Goal: Entertainment & Leisure: Consume media (video, audio)

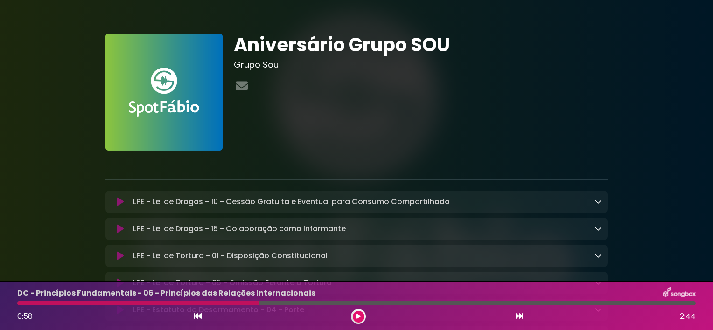
click at [356, 316] on icon at bounding box center [358, 317] width 4 height 6
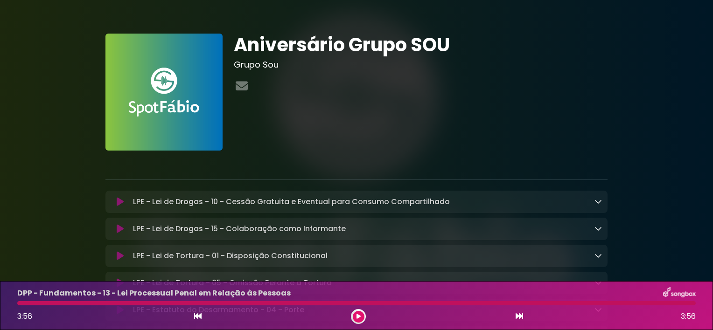
click at [509, 210] on div "LPE - Lei de Drogas - 10 - Cessão Gratuita e Eventual para Consumo Compartilhad…" at bounding box center [356, 202] width 502 height 22
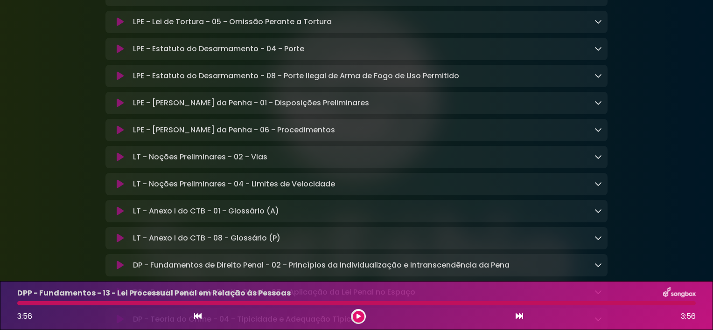
scroll to position [288, 0]
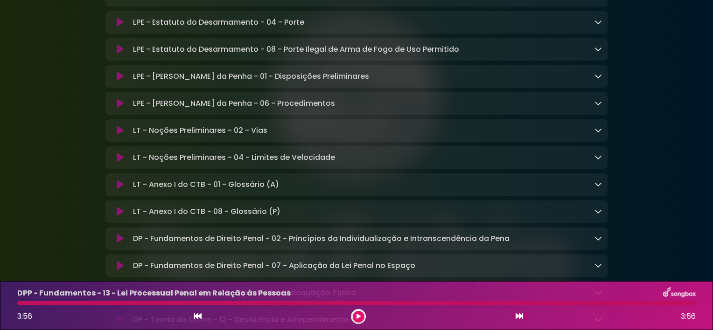
click at [509, 210] on div "LT - Anexo I do CTB - 08 - Glossário (P) Loading Track..." at bounding box center [365, 211] width 473 height 11
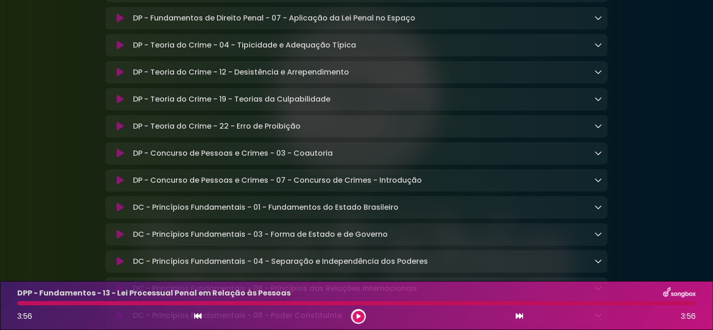
scroll to position [562, 0]
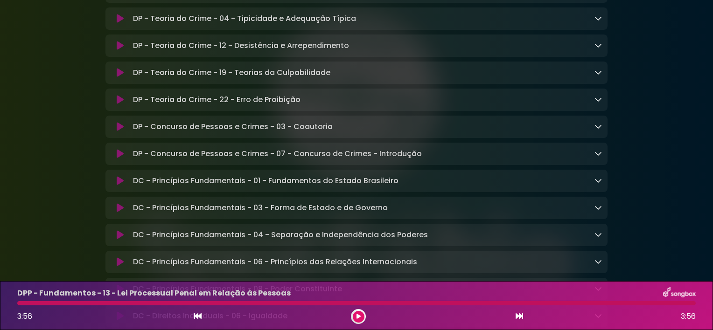
click at [409, 187] on div "DC - Princípios Fundamentais - 01 - Fundamentos do Estado Brasileiro Loading Tr…" at bounding box center [365, 180] width 473 height 11
click at [599, 184] on icon at bounding box center [597, 180] width 7 height 7
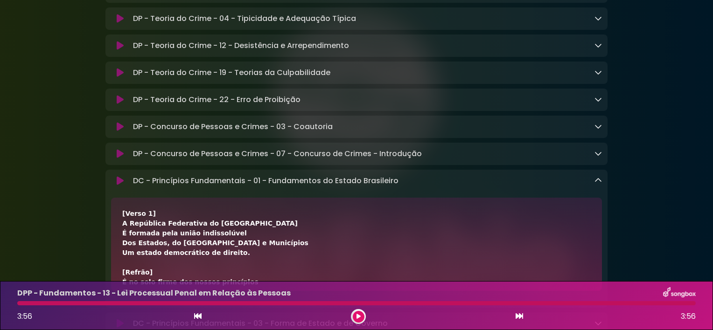
click at [599, 184] on icon at bounding box center [597, 180] width 7 height 7
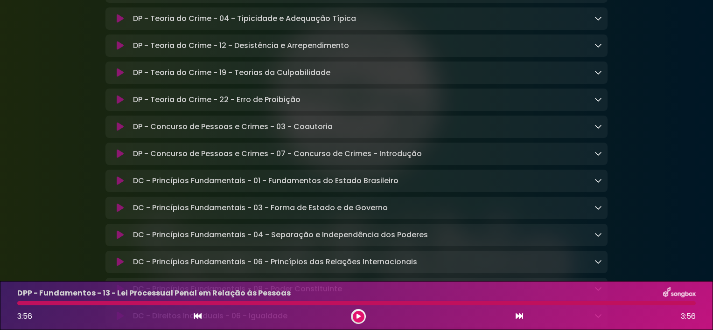
click at [597, 211] on icon at bounding box center [597, 207] width 7 height 7
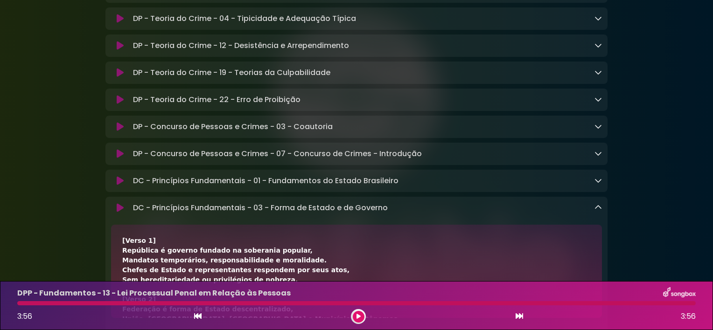
click at [597, 211] on icon at bounding box center [597, 207] width 7 height 7
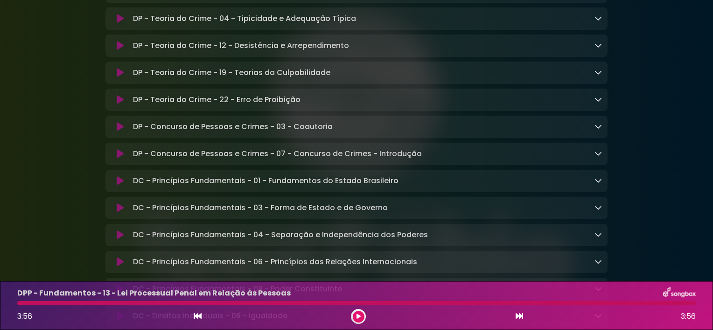
click at [354, 318] on button at bounding box center [359, 317] width 12 height 12
click at [357, 316] on icon at bounding box center [358, 317] width 4 height 6
click at [362, 320] on button at bounding box center [359, 317] width 12 height 12
click at [360, 314] on icon at bounding box center [358, 317] width 4 height 6
